Goal: Task Accomplishment & Management: Use online tool/utility

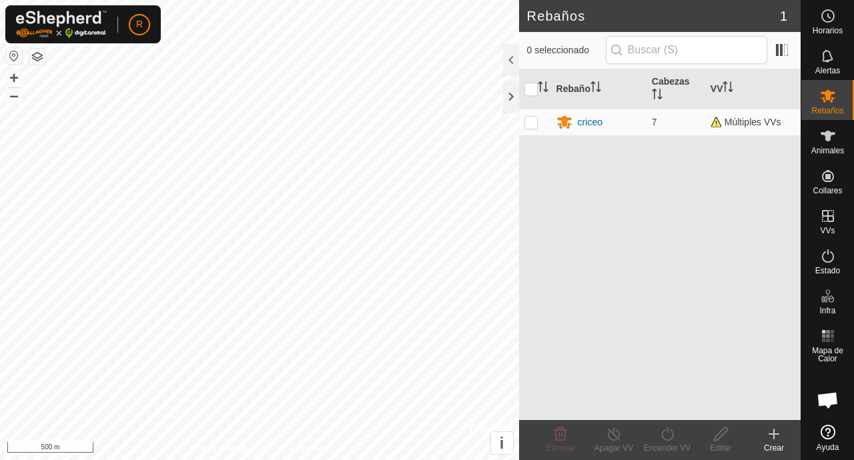
click at [829, 149] on span "Animales" at bounding box center [827, 151] width 33 height 8
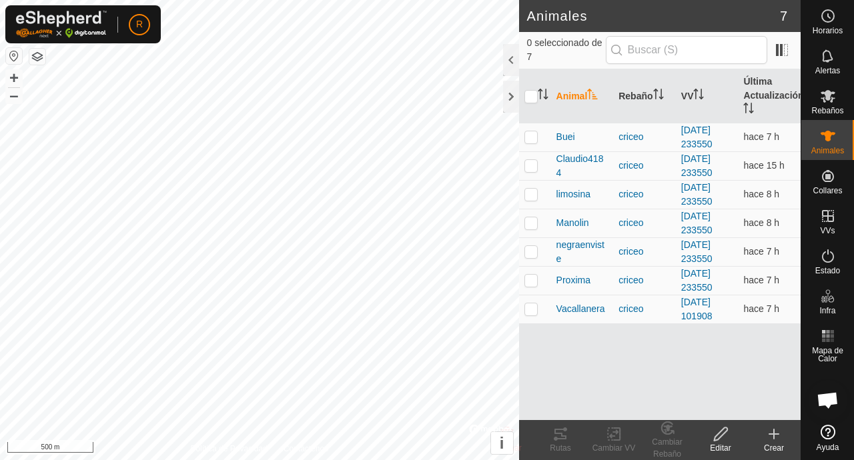
click at [831, 103] on icon at bounding box center [828, 96] width 16 height 16
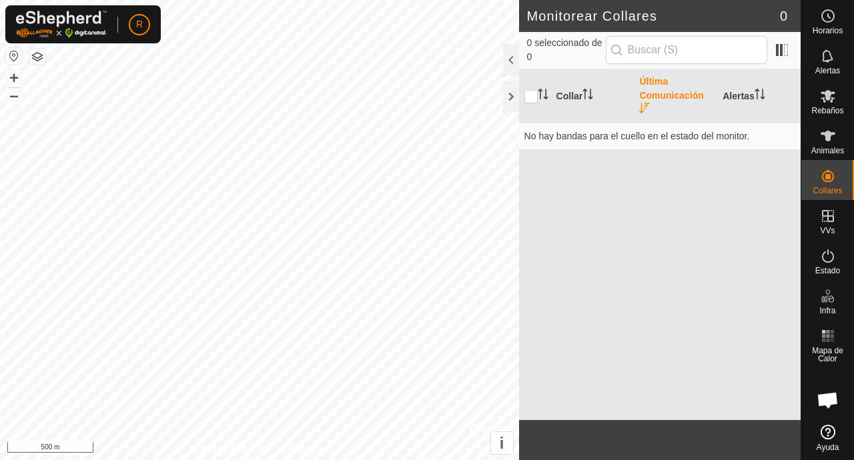
click at [829, 144] on es-animals-svg-icon at bounding box center [828, 135] width 24 height 21
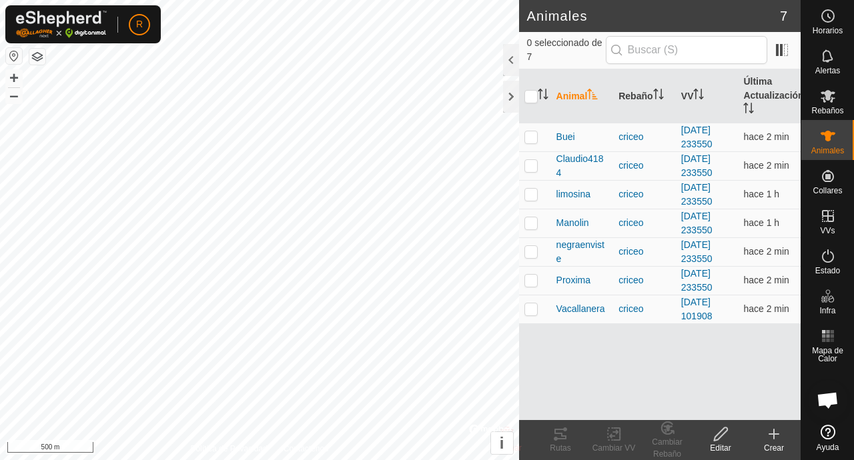
click at [542, 147] on td at bounding box center [535, 137] width 32 height 29
click at [530, 145] on td at bounding box center [535, 137] width 32 height 29
checkbox input "false"
click at [533, 179] on td at bounding box center [535, 165] width 32 height 29
click at [532, 177] on td at bounding box center [535, 165] width 32 height 29
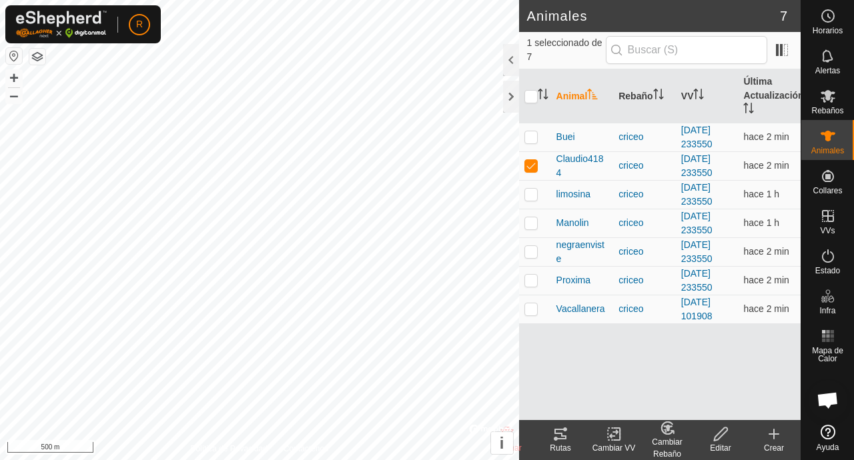
checkbox input "false"
click at [540, 200] on td at bounding box center [535, 194] width 32 height 29
click at [564, 446] on div "Rutas" at bounding box center [560, 448] width 53 height 12
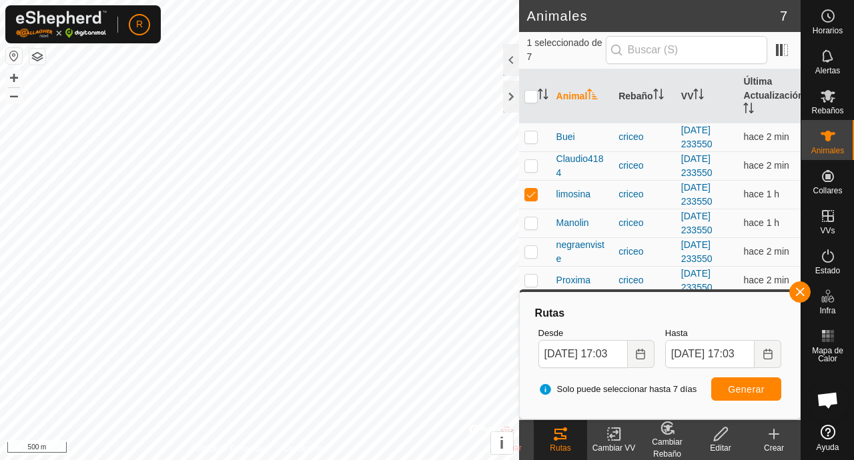
click at [538, 200] on td at bounding box center [535, 194] width 32 height 29
checkbox input "false"
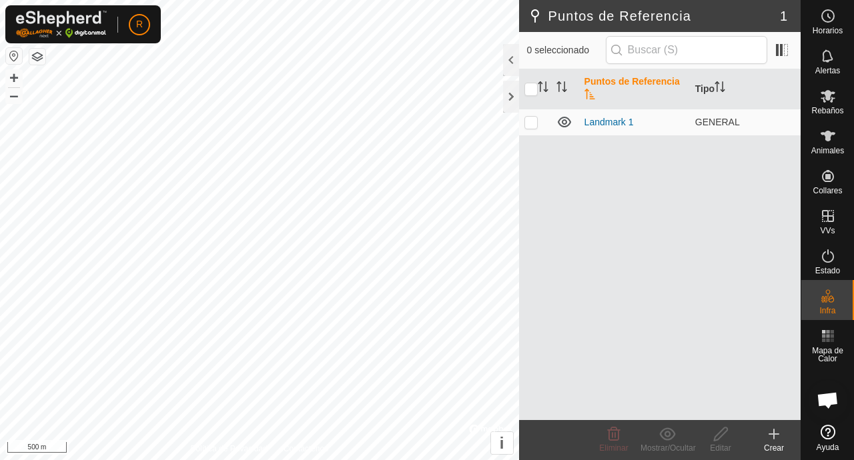
click at [833, 149] on span "Animales" at bounding box center [827, 151] width 33 height 8
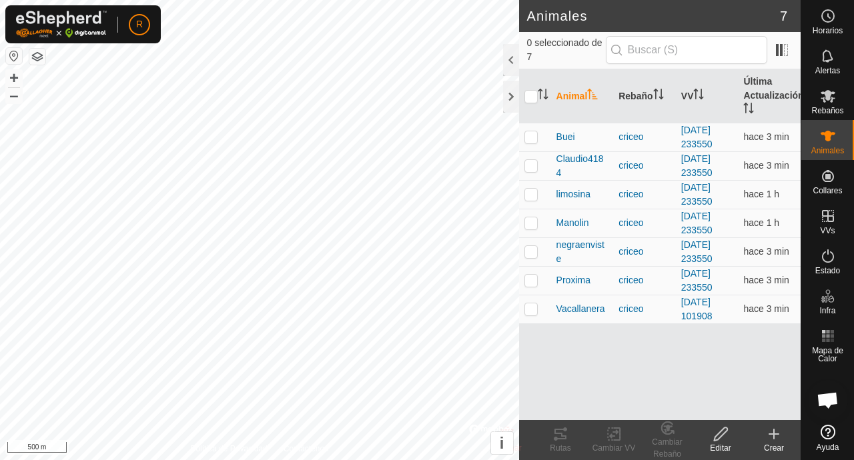
click at [539, 234] on td at bounding box center [535, 223] width 32 height 29
checkbox input "true"
click at [566, 440] on icon at bounding box center [560, 434] width 16 height 16
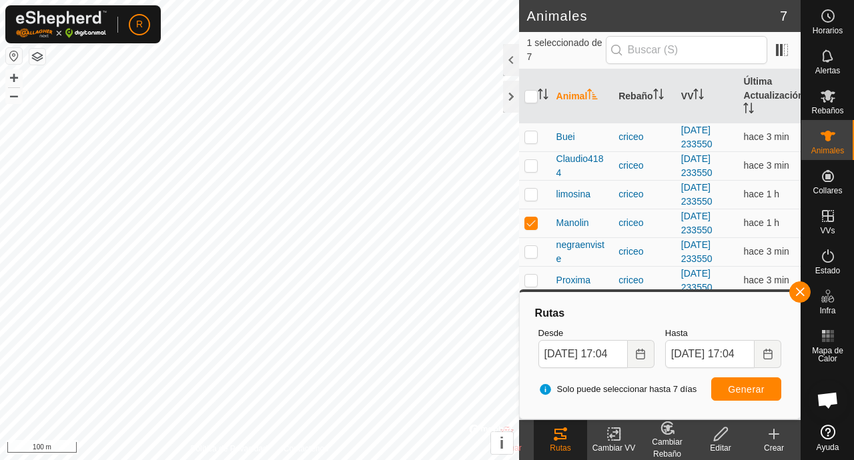
click at [803, 301] on button "button" at bounding box center [799, 292] width 21 height 21
